Goal: Task Accomplishment & Management: Manage account settings

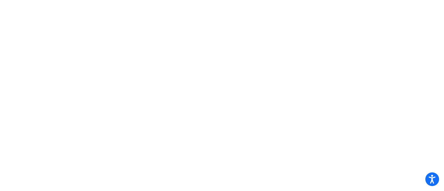
click at [431, 179] on icon "Open accessiBe: accessibility options, statement and help" at bounding box center [431, 180] width 7 height 7
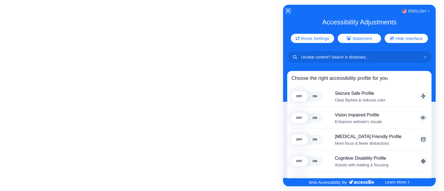
click at [287, 9] on icon "Close Accessibility Interface" at bounding box center [288, 11] width 4 height 4
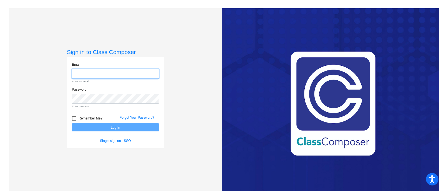
type input "[EMAIL_ADDRESS][PERSON_NAME][DOMAIN_NAME]"
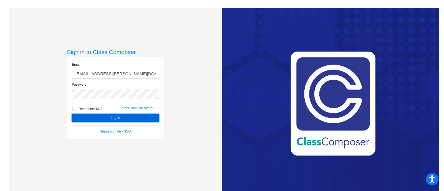
click at [125, 115] on button "Log In" at bounding box center [115, 118] width 87 height 8
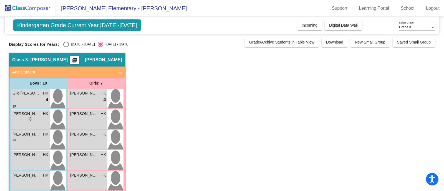
click at [64, 45] on div "Select an option" at bounding box center [66, 45] width 6 height 6
click at [66, 47] on input "[DATE] - [DATE]" at bounding box center [66, 47] width 0 height 0
radio input "true"
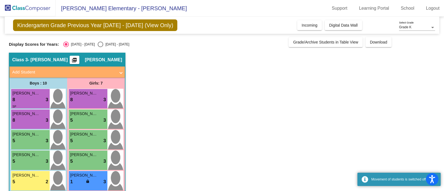
scroll to position [7, 0]
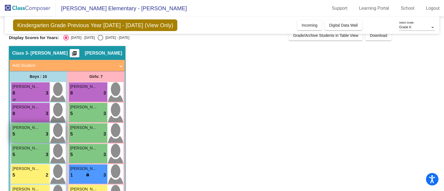
click at [32, 132] on div "5 lock do_not_disturb_alt 3" at bounding box center [30, 134] width 36 height 7
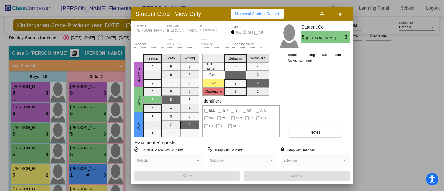
click at [393, 128] on div at bounding box center [222, 95] width 444 height 191
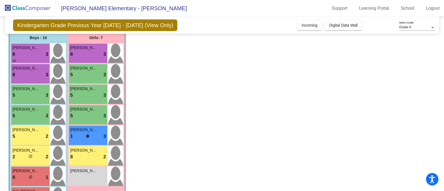
scroll to position [52, 0]
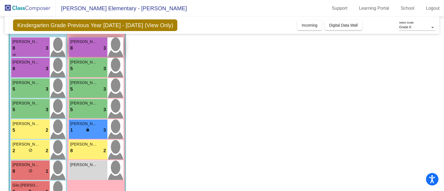
click at [98, 46] on div "8 lock do_not_disturb_alt 3" at bounding box center [88, 48] width 36 height 7
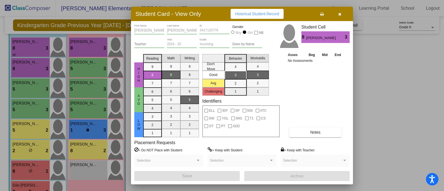
click at [404, 85] on div at bounding box center [222, 95] width 444 height 191
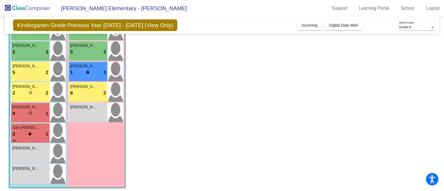
scroll to position [111, 0]
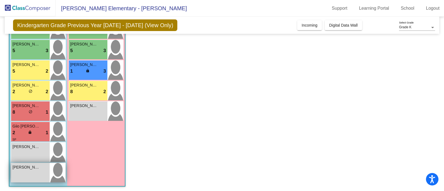
click at [29, 170] on div "[PERSON_NAME] lock do_not_disturb_alt" at bounding box center [30, 172] width 39 height 19
click at [51, 169] on img at bounding box center [58, 172] width 16 height 19
click at [46, 169] on div "[PERSON_NAME]" at bounding box center [30, 167] width 36 height 6
click at [50, 172] on img at bounding box center [58, 172] width 16 height 19
click at [40, 167] on div "[PERSON_NAME]" at bounding box center [30, 167] width 36 height 6
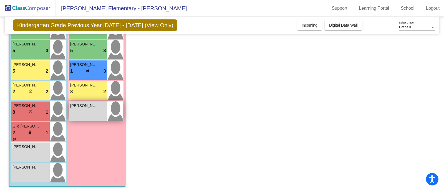
click at [92, 107] on span "[PERSON_NAME]" at bounding box center [84, 106] width 28 height 6
click at [100, 108] on div "[PERSON_NAME]" at bounding box center [88, 106] width 36 height 6
click at [94, 110] on div "[PERSON_NAME] lock do_not_disturb_alt" at bounding box center [88, 110] width 39 height 19
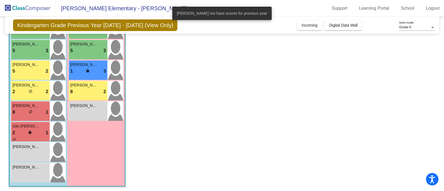
click at [302, 90] on app-classroom "Class 3 - [PERSON_NAME] picture_as_pdf [PERSON_NAME] Add Student First Name Las…" at bounding box center [222, 67] width 426 height 250
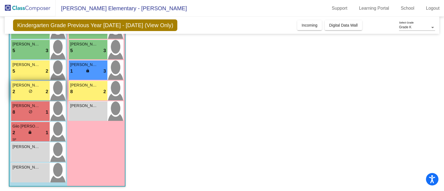
click at [33, 90] on div "2 lock do_not_disturb_alt 2" at bounding box center [30, 91] width 36 height 7
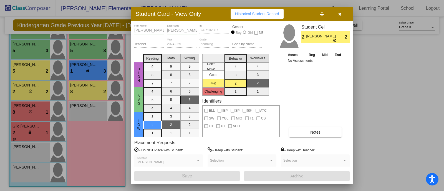
click at [335, 37] on span "[PERSON_NAME]" at bounding box center [321, 37] width 31 height 6
click at [338, 12] on icon "button" at bounding box center [339, 14] width 3 height 4
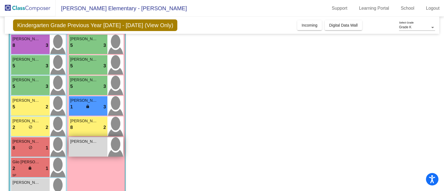
scroll to position [75, 0]
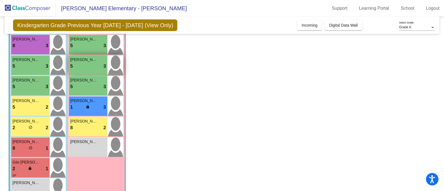
click at [87, 68] on div "5 lock do_not_disturb_alt 3" at bounding box center [88, 66] width 36 height 7
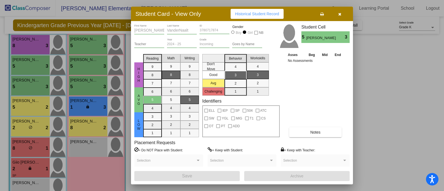
click at [385, 72] on div at bounding box center [222, 95] width 444 height 191
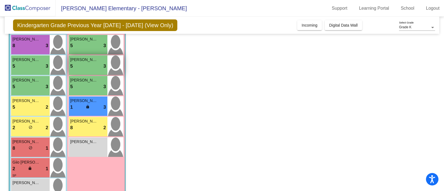
click at [99, 67] on div "5 lock do_not_disturb_alt 3" at bounding box center [88, 66] width 36 height 7
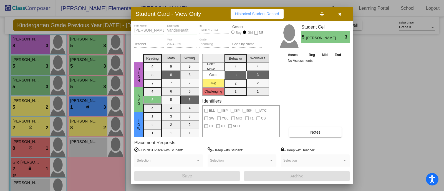
click at [385, 96] on div at bounding box center [222, 95] width 444 height 191
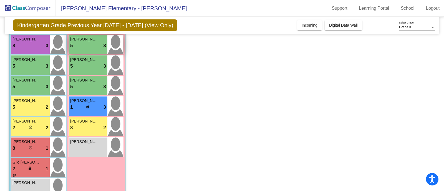
click at [101, 40] on div "[PERSON_NAME]" at bounding box center [88, 39] width 36 height 6
